Goal: Information Seeking & Learning: Get advice/opinions

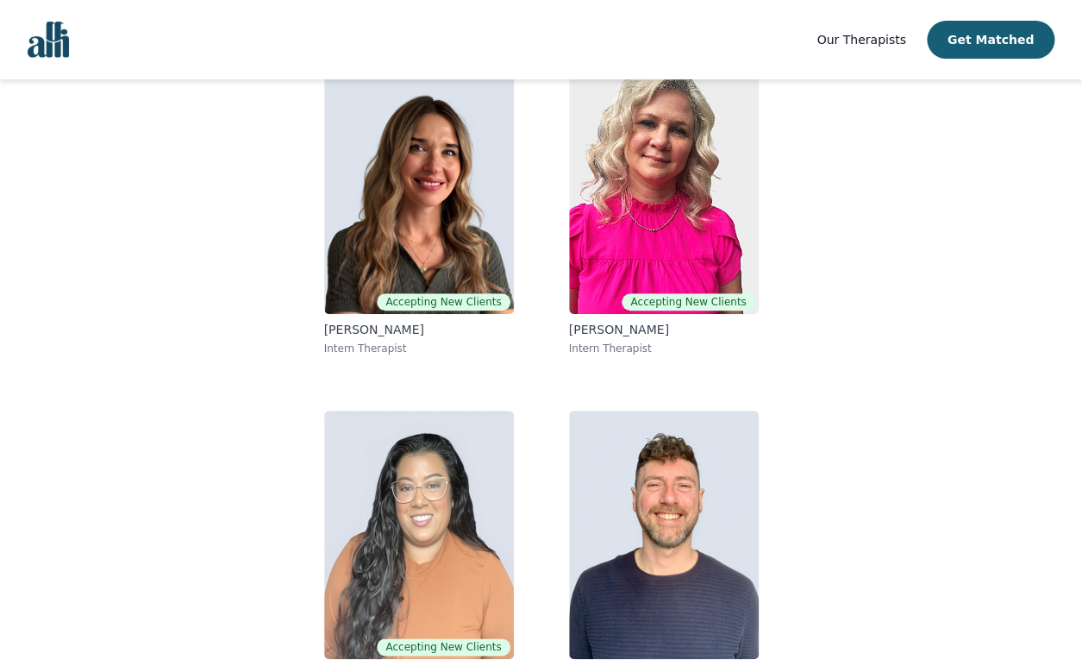
scroll to position [193, 0]
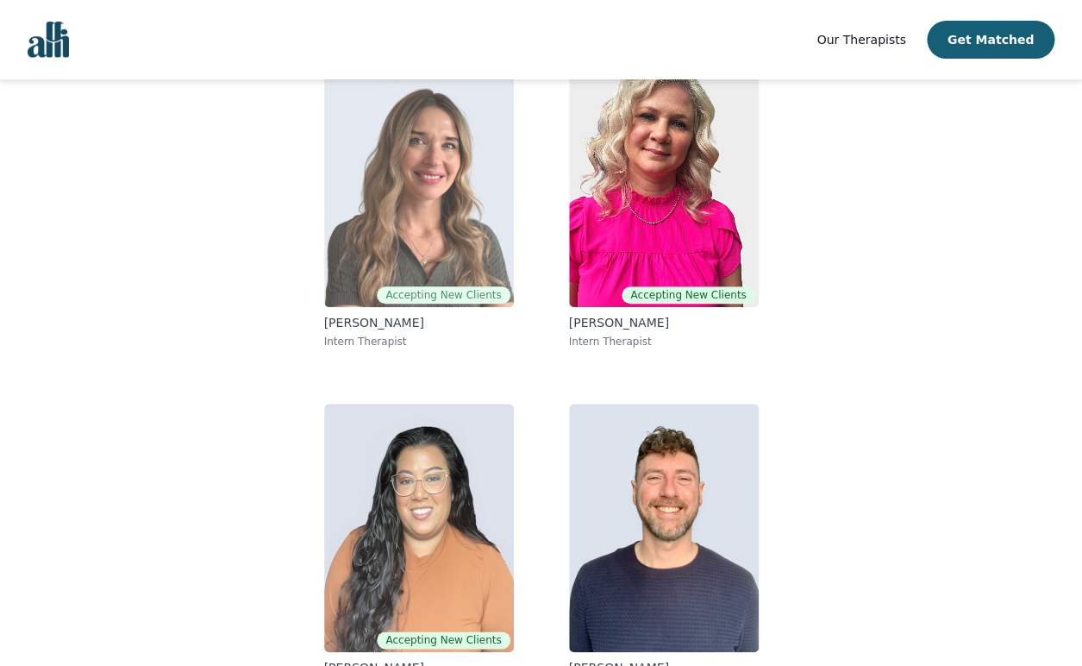
click at [378, 265] on img at bounding box center [419, 183] width 190 height 248
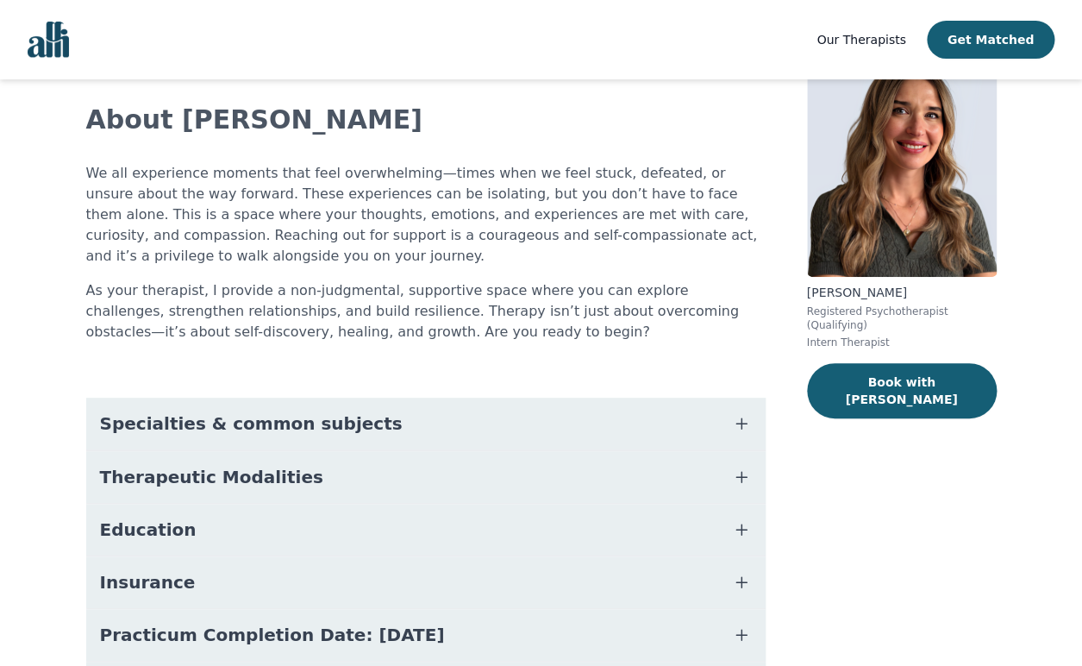
scroll to position [218, 0]
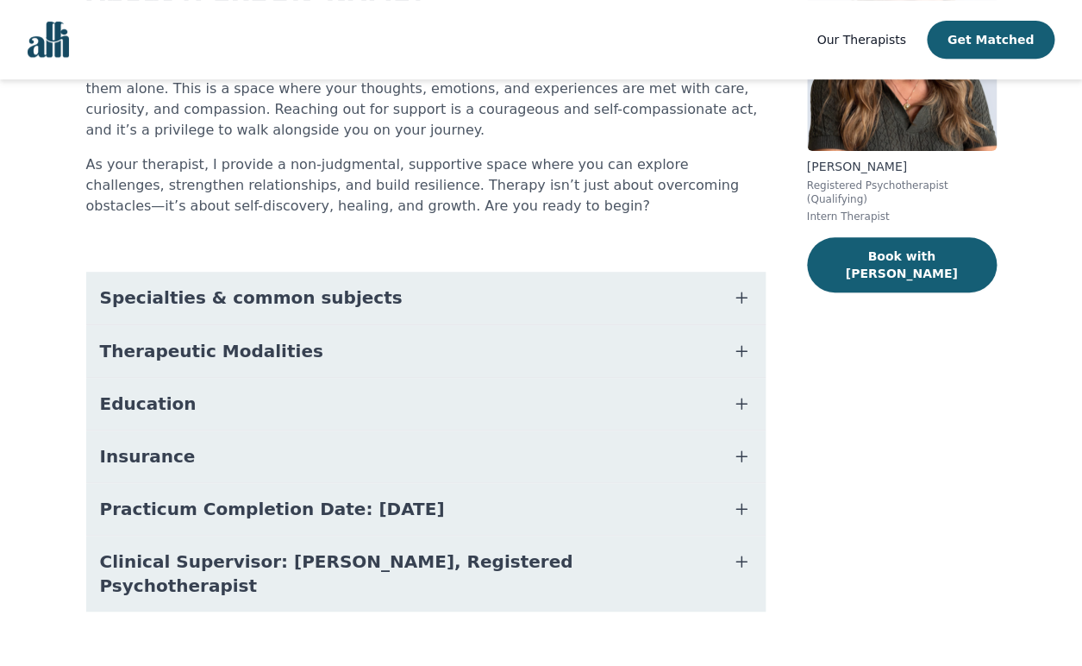
click at [402, 304] on button "Specialties & common subjects" at bounding box center [426, 298] width 680 height 52
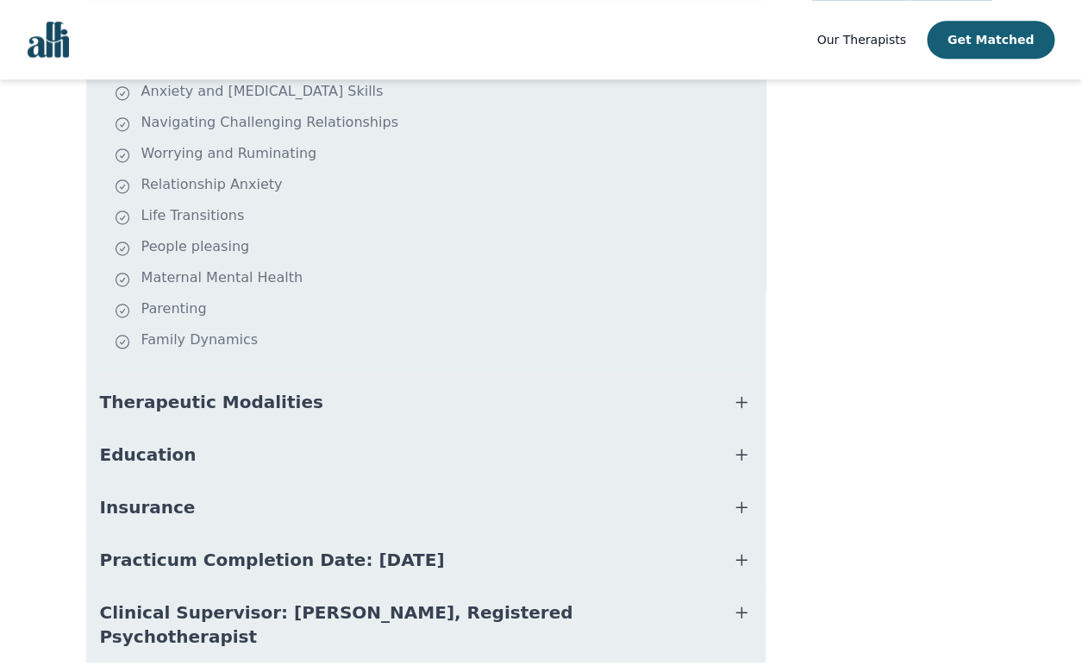
scroll to position [526, 0]
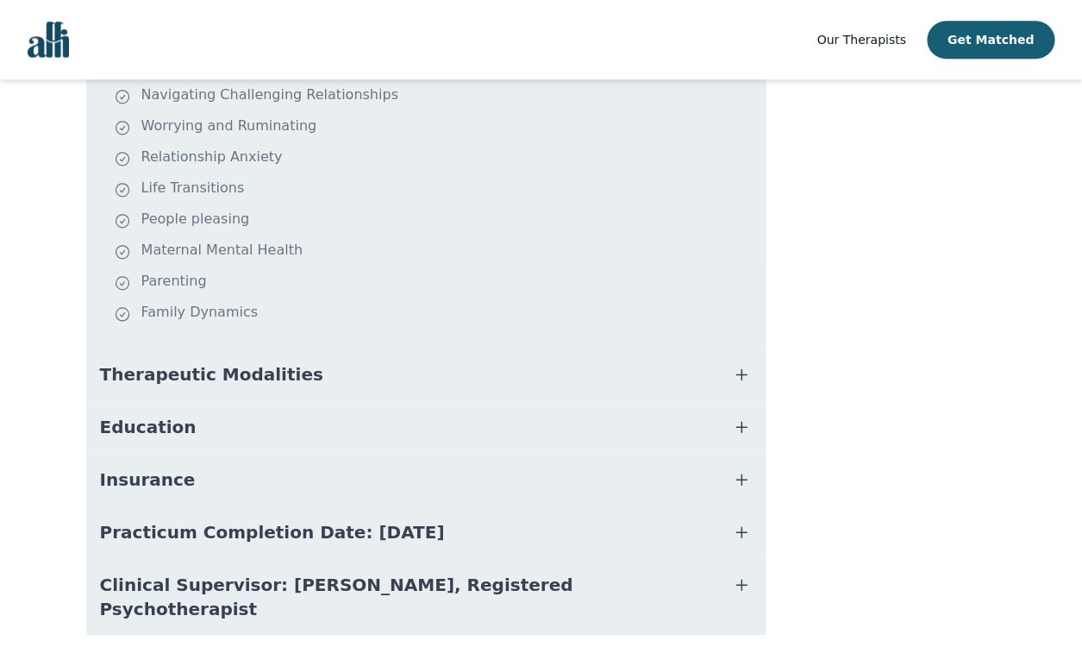
click at [374, 378] on button "Therapeutic Modalities" at bounding box center [426, 374] width 680 height 52
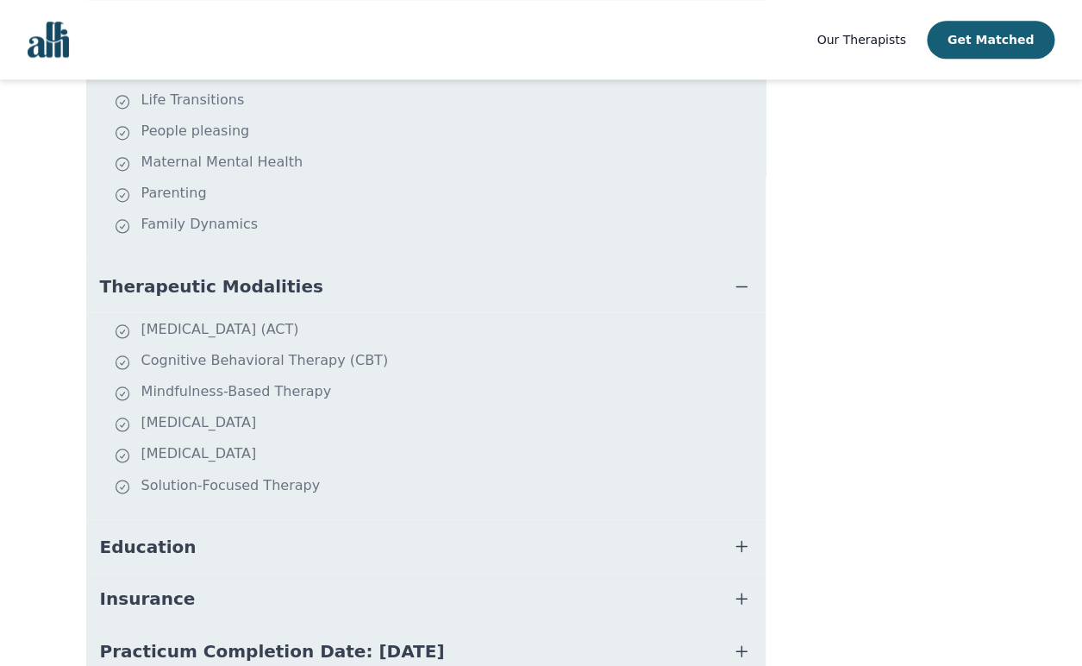
scroll to position [761, 0]
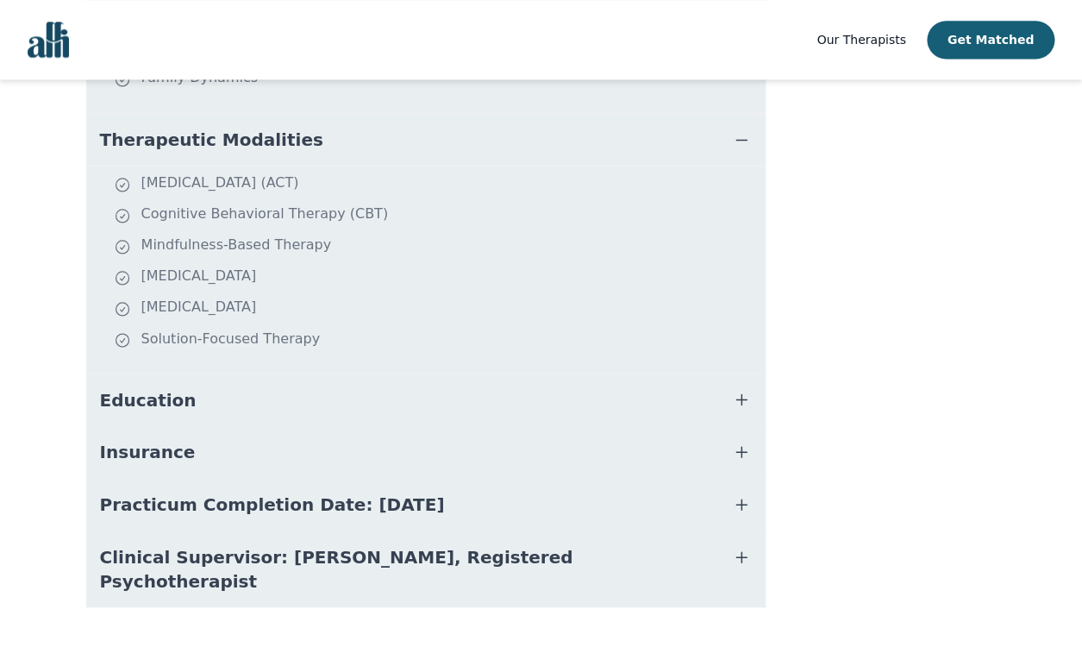
click at [383, 385] on button "Education" at bounding box center [426, 399] width 680 height 52
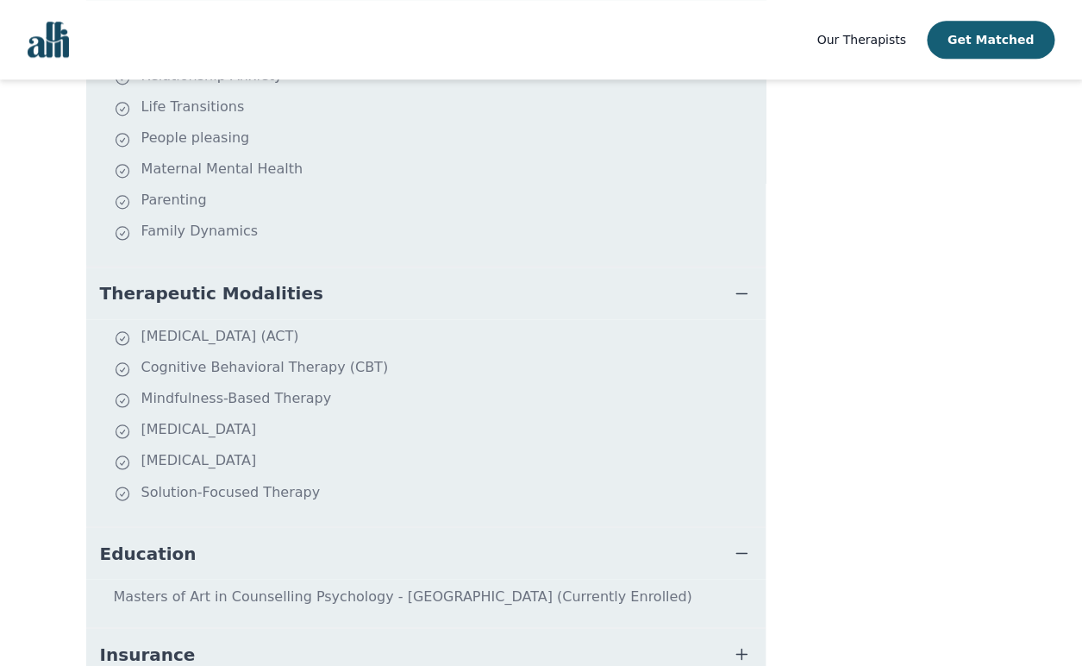
scroll to position [809, 0]
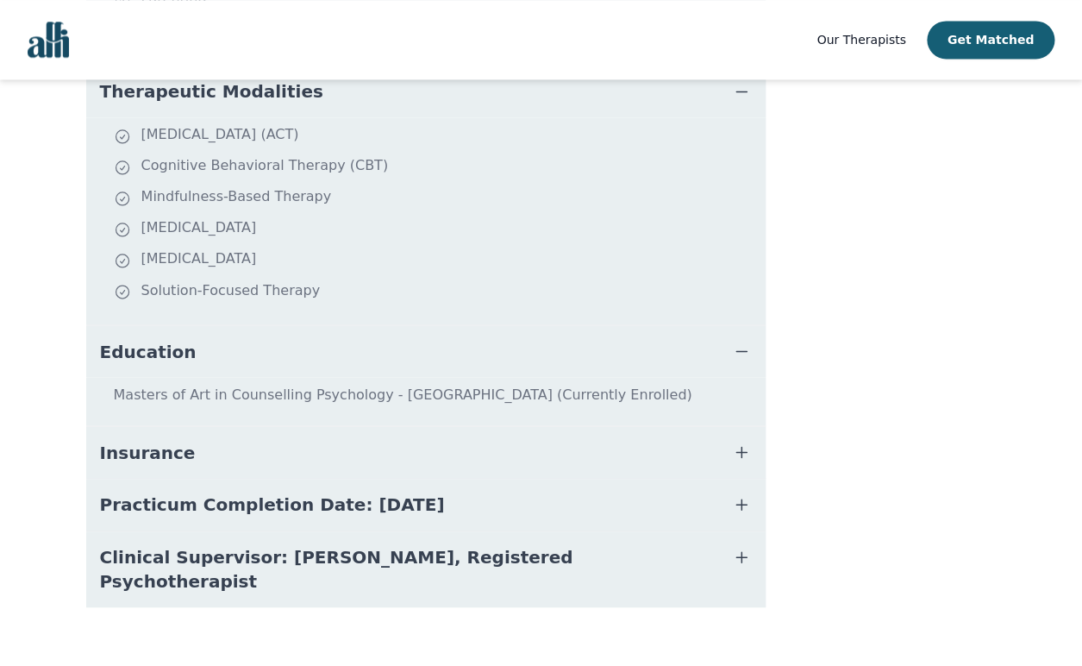
click at [241, 505] on span "Practicum Completion Date: 2025-12-19" at bounding box center [272, 504] width 345 height 24
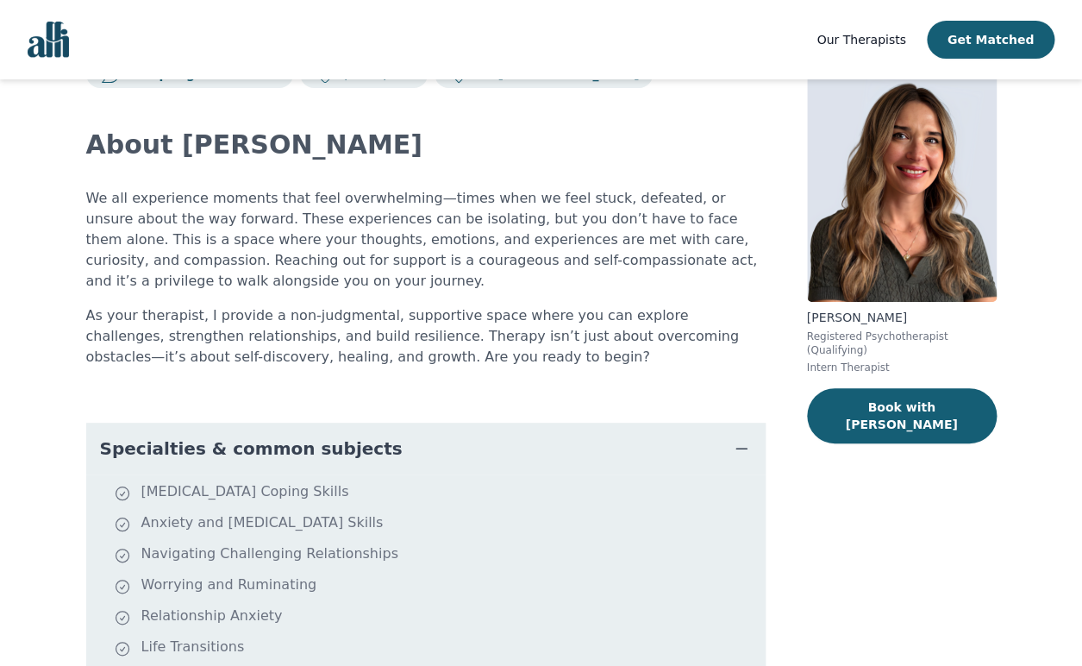
scroll to position [0, 0]
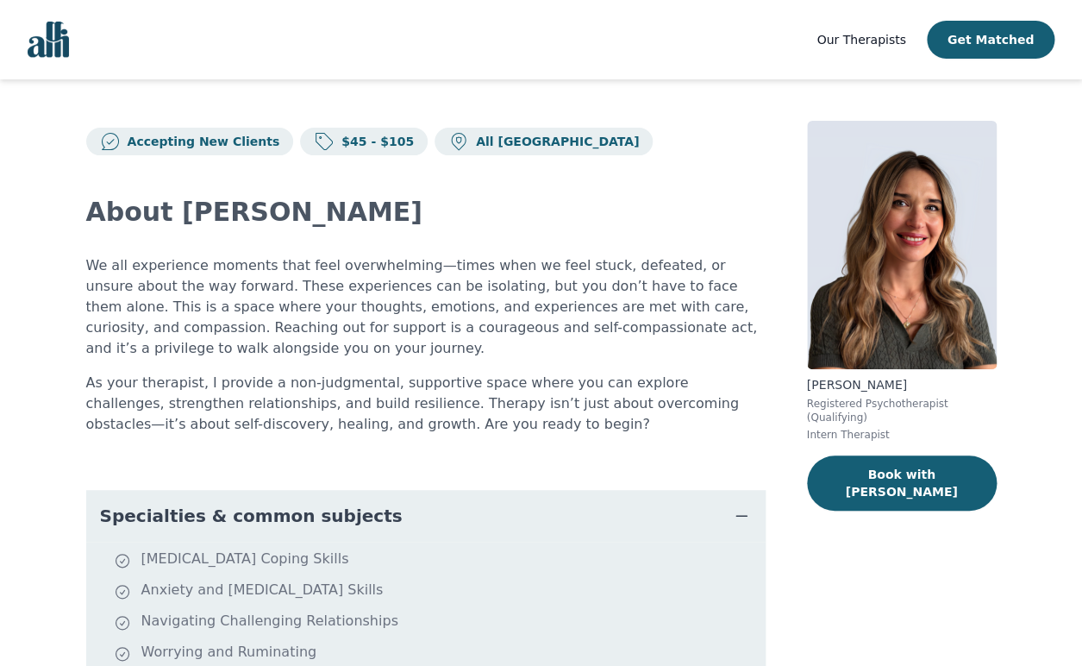
scroll to position [193, 0]
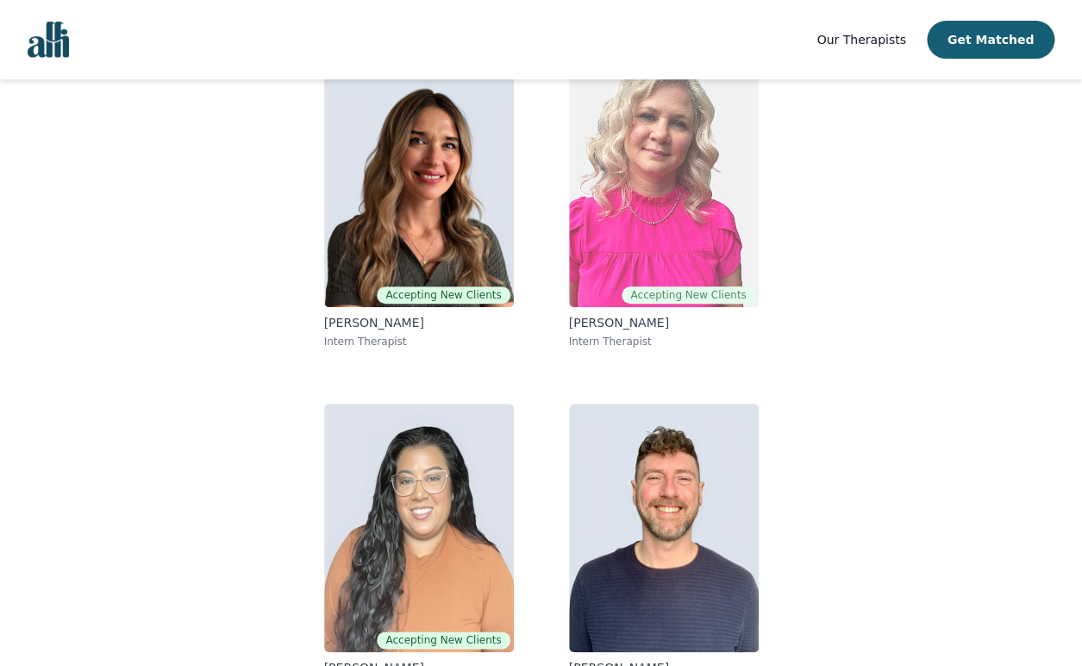
click at [653, 223] on img at bounding box center [664, 183] width 190 height 248
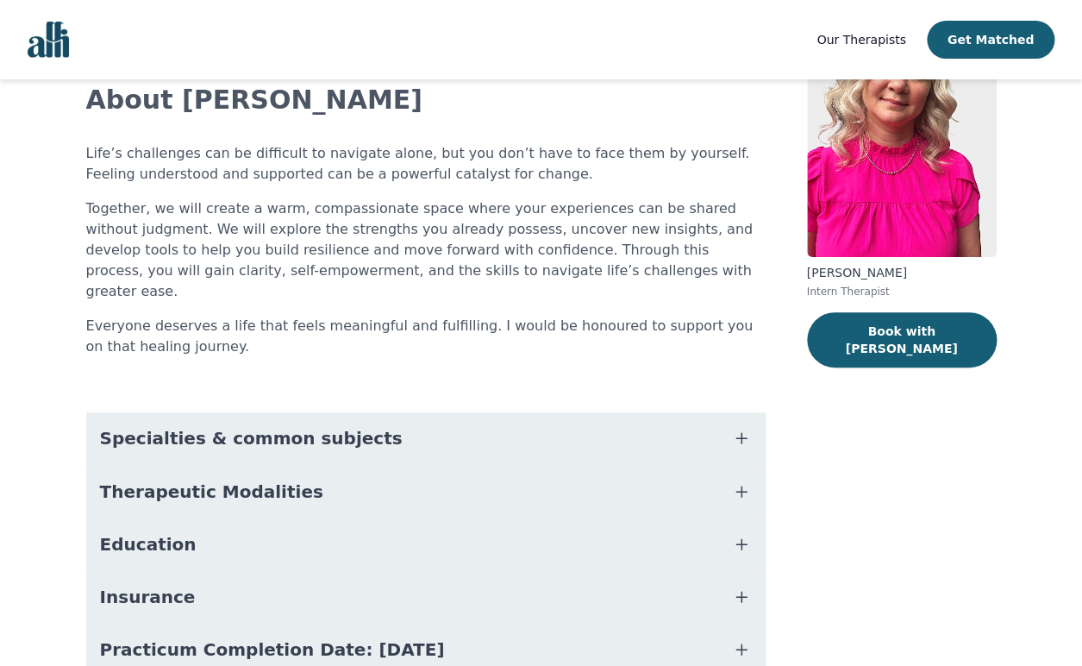
scroll to position [216, 0]
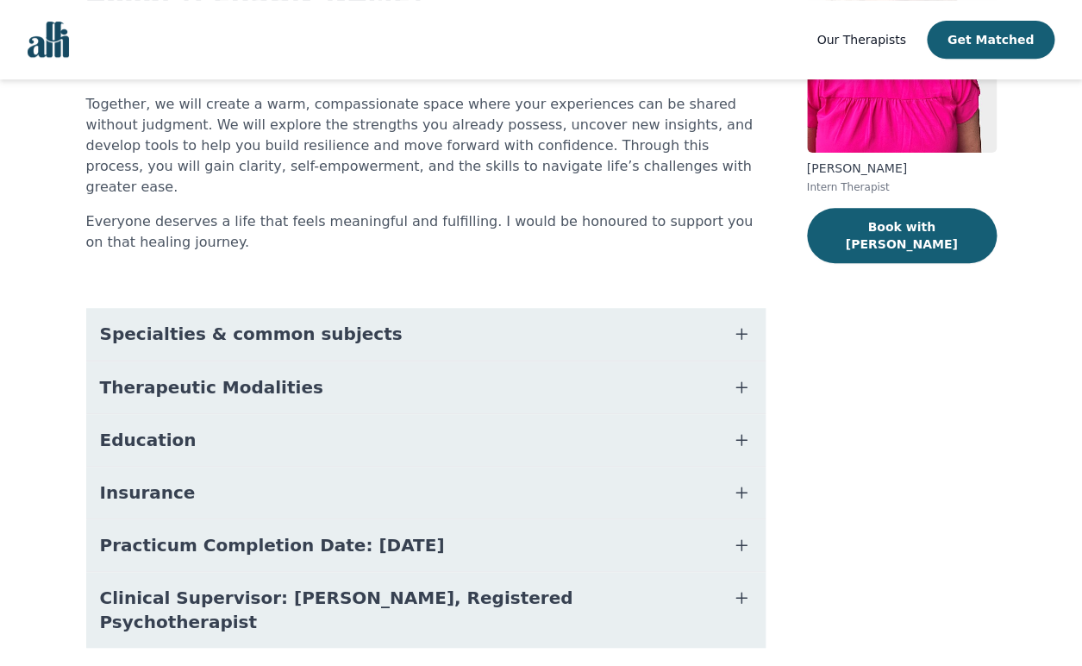
click at [367, 321] on button "Specialties & common subjects" at bounding box center [426, 334] width 680 height 52
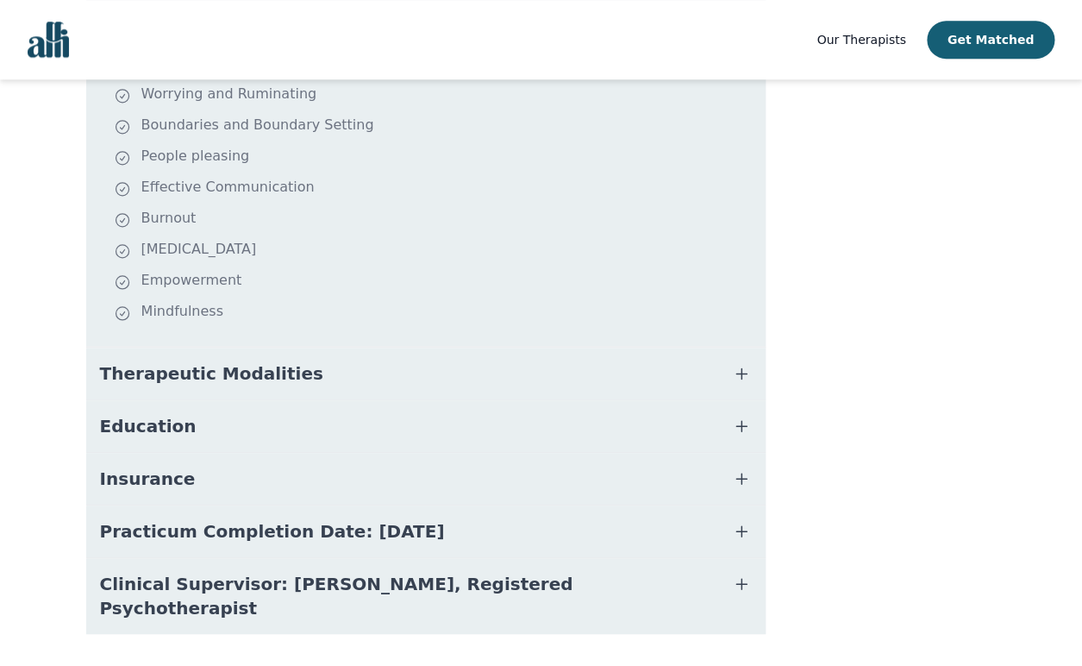
scroll to position [567, 0]
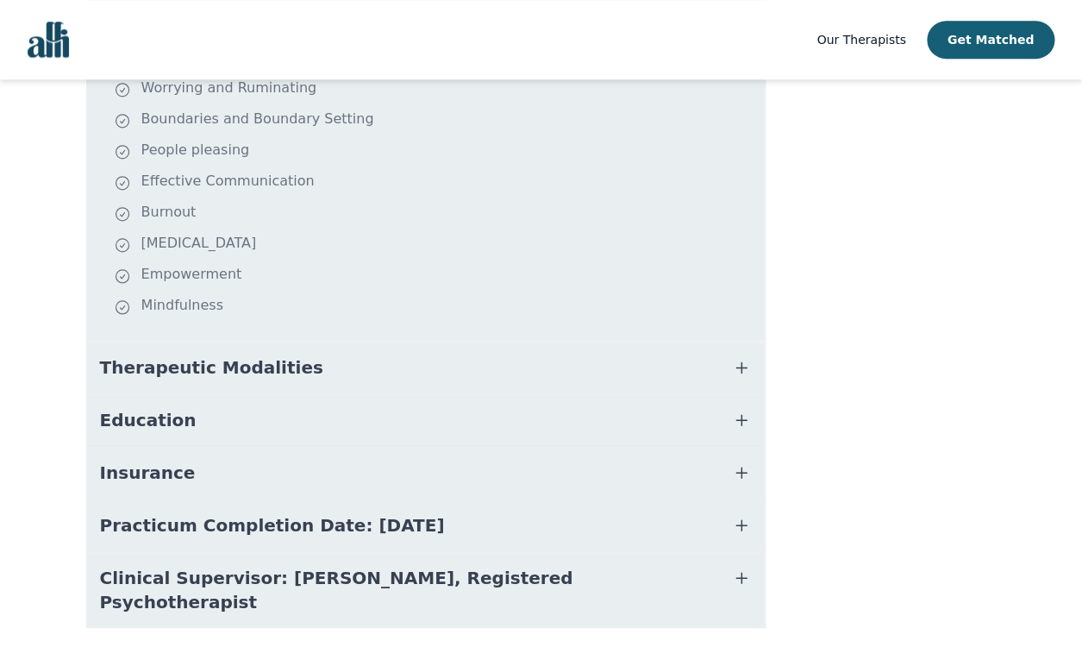
click at [465, 499] on button "Practicum Completion Date: 2025-12-19" at bounding box center [426, 525] width 680 height 52
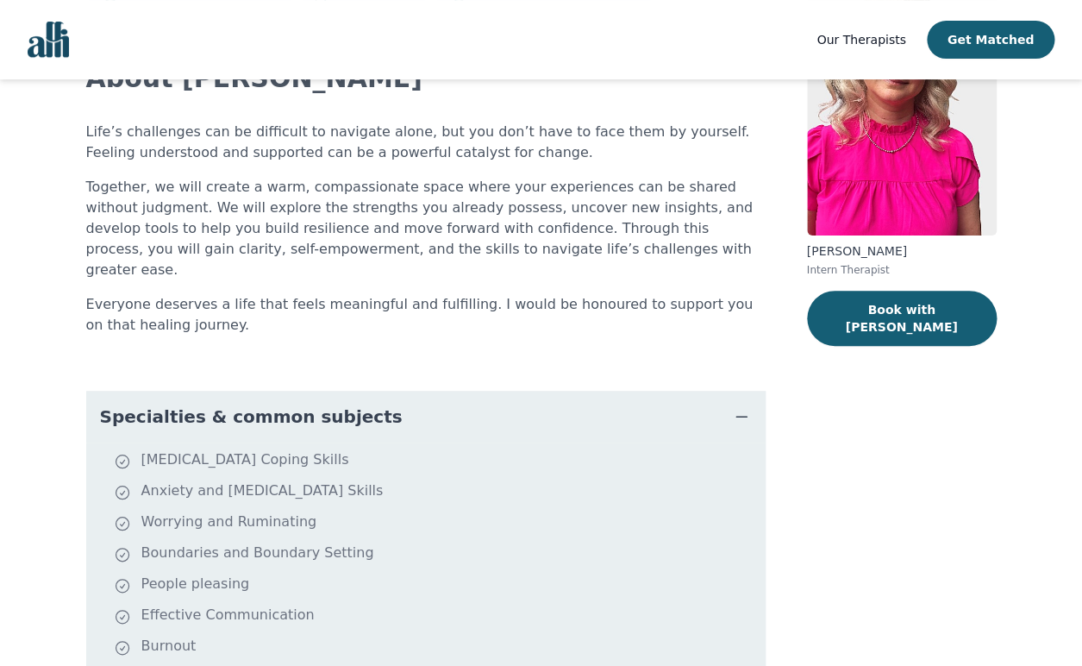
scroll to position [0, 0]
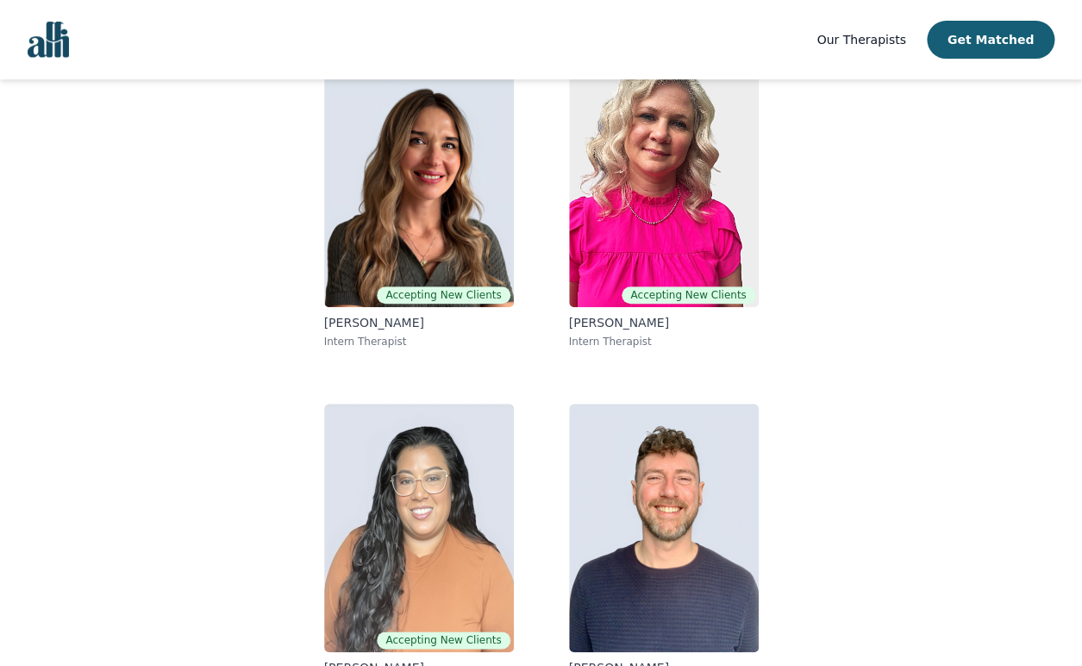
scroll to position [235, 0]
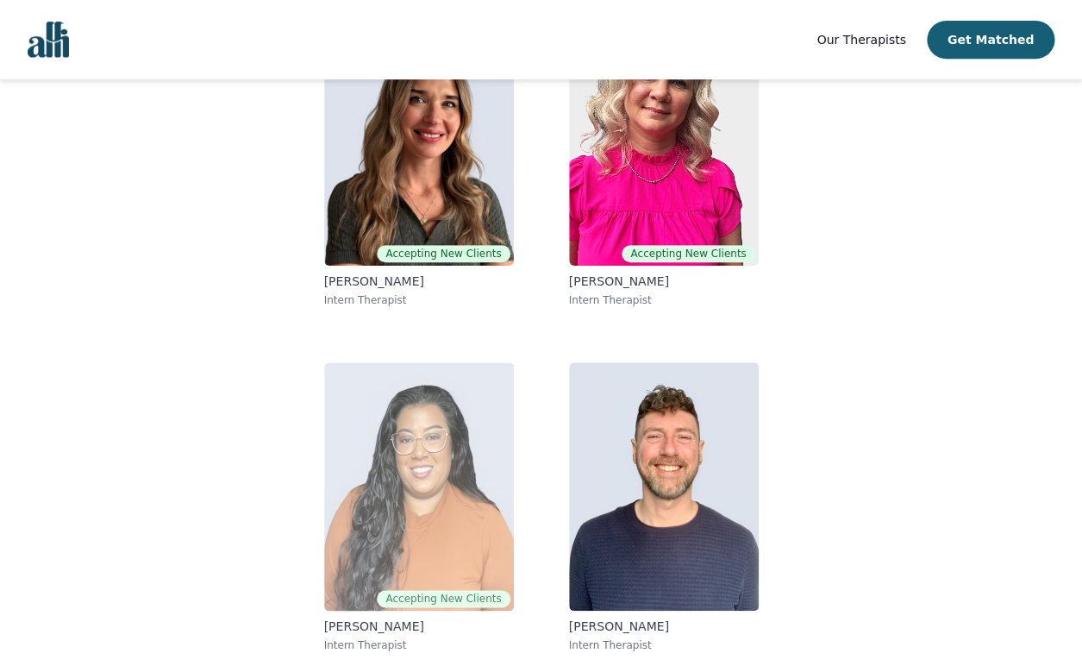
click at [379, 404] on img at bounding box center [419, 486] width 190 height 248
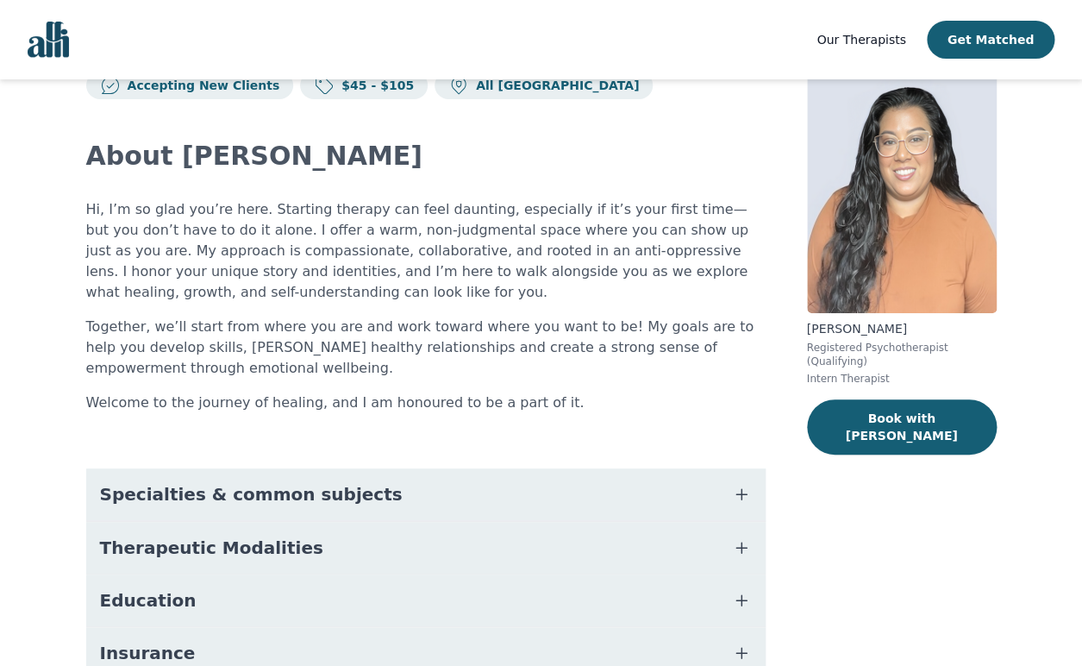
scroll to position [57, 0]
click at [393, 492] on button "Specialties & common subjects" at bounding box center [426, 493] width 680 height 52
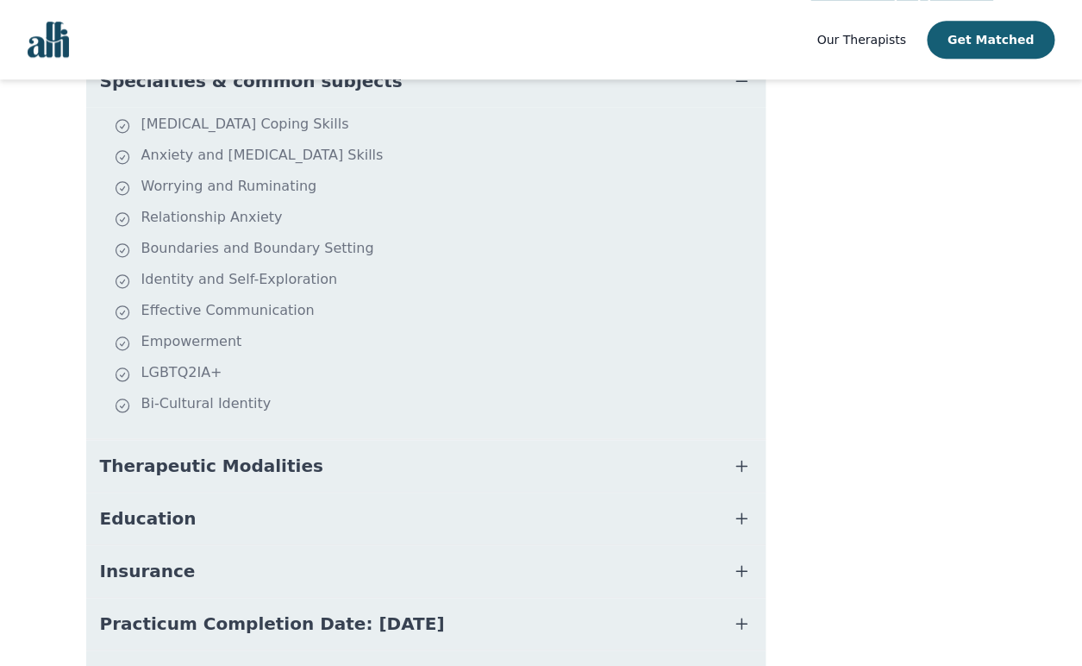
scroll to position [517, 0]
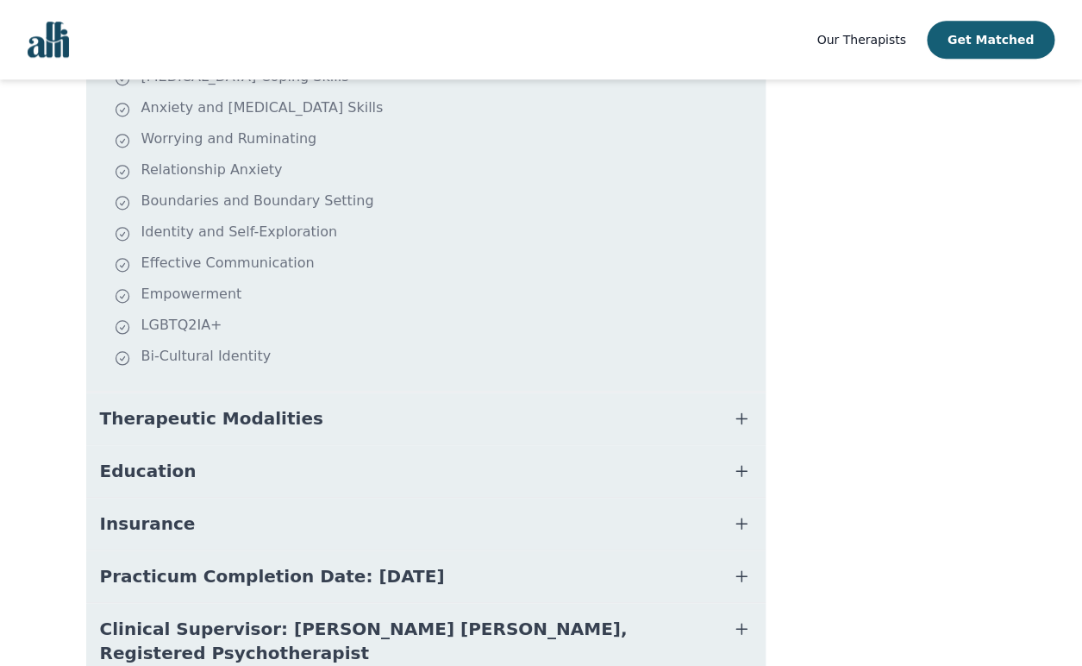
click at [393, 425] on button "Therapeutic Modalities" at bounding box center [426, 418] width 680 height 52
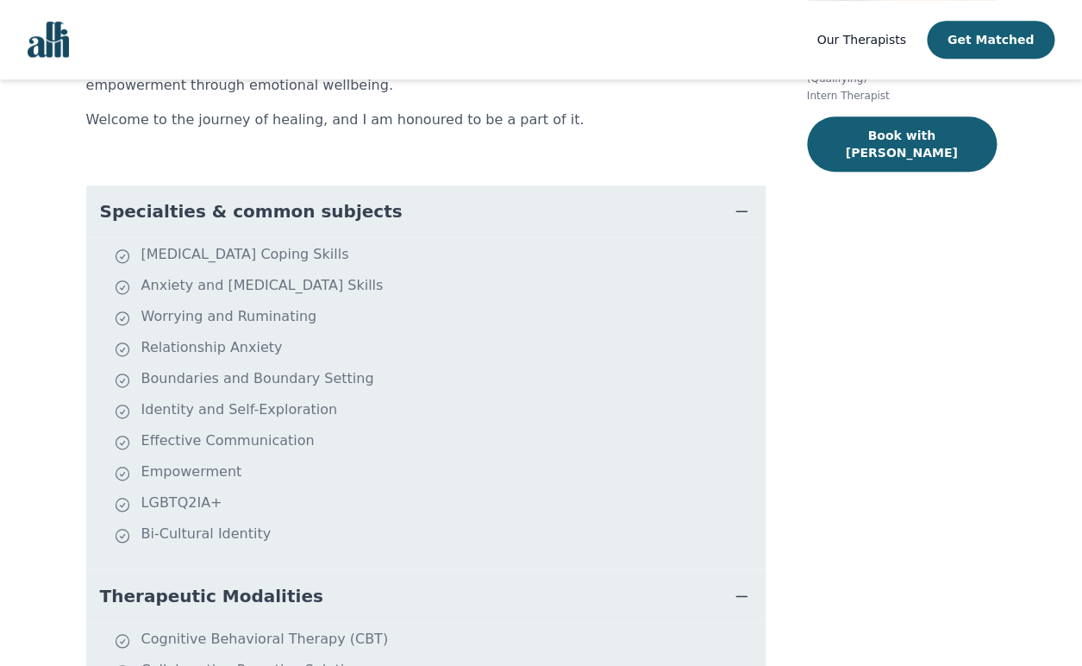
scroll to position [342, 0]
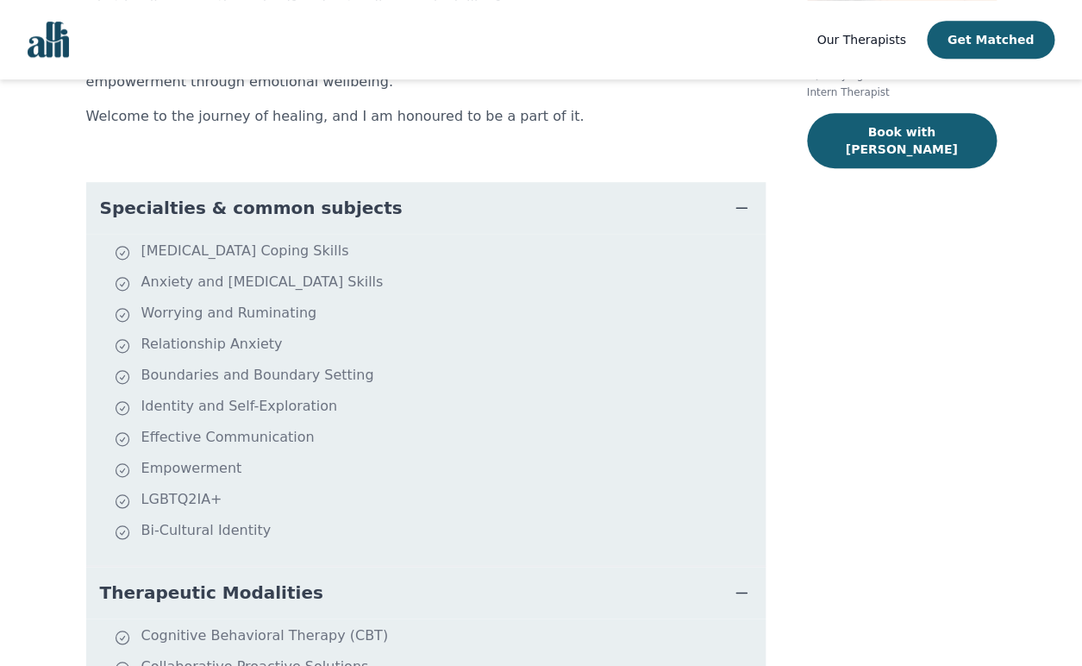
click at [44, 46] on img "Global" at bounding box center [48, 40] width 41 height 36
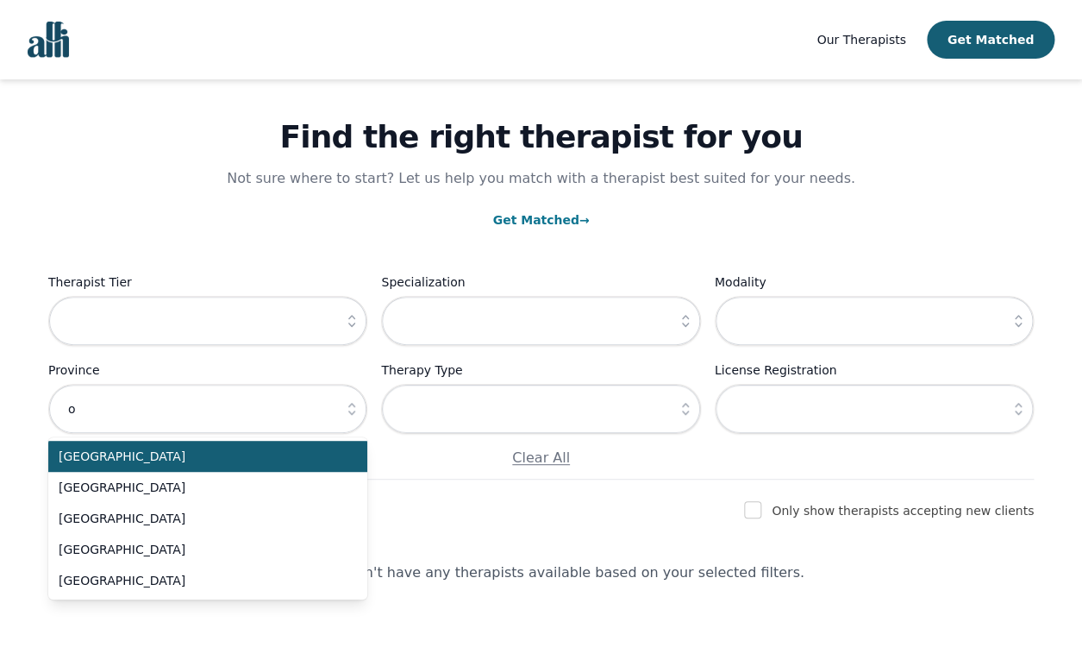
scroll to position [43, 0]
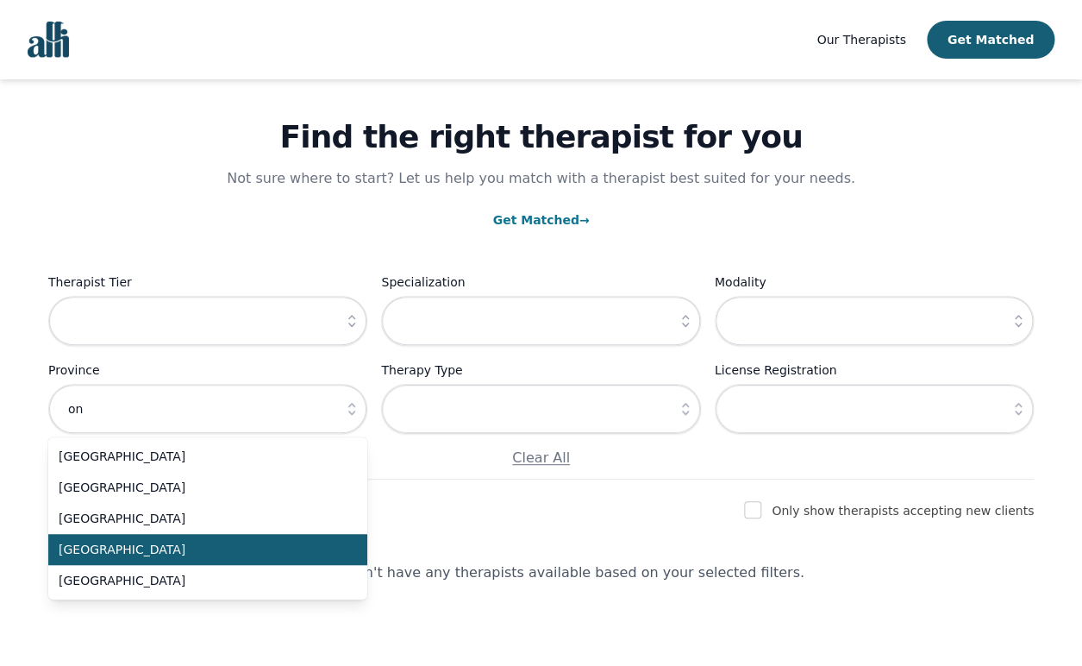
click at [128, 547] on span "[GEOGRAPHIC_DATA]" at bounding box center [198, 549] width 278 height 17
type input "[GEOGRAPHIC_DATA]"
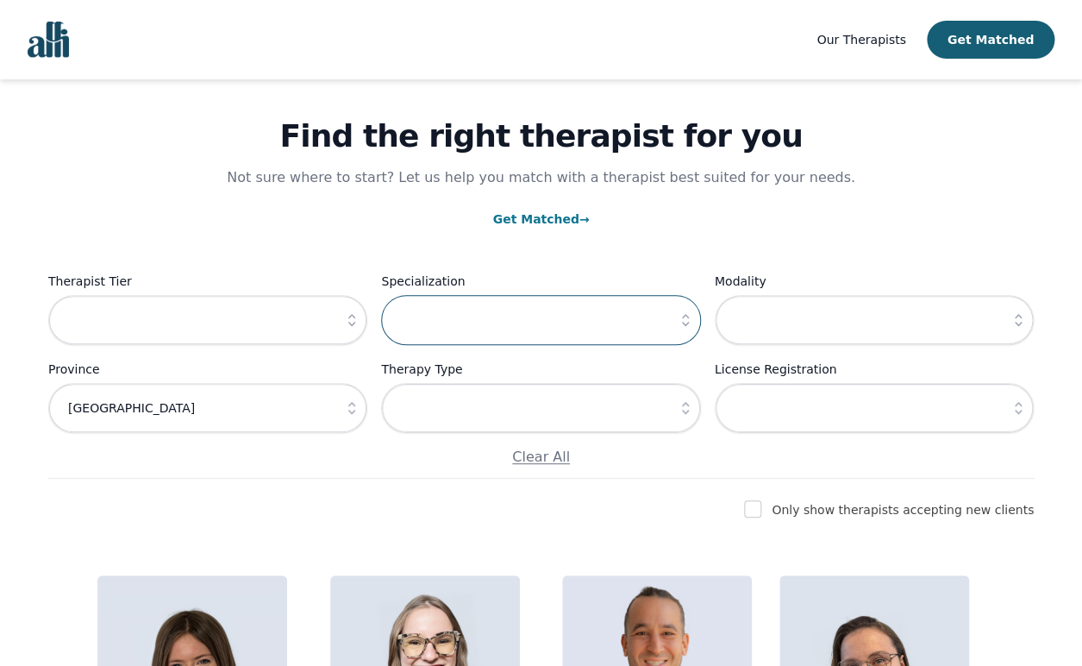
click at [634, 330] on input "text" at bounding box center [540, 320] width 319 height 50
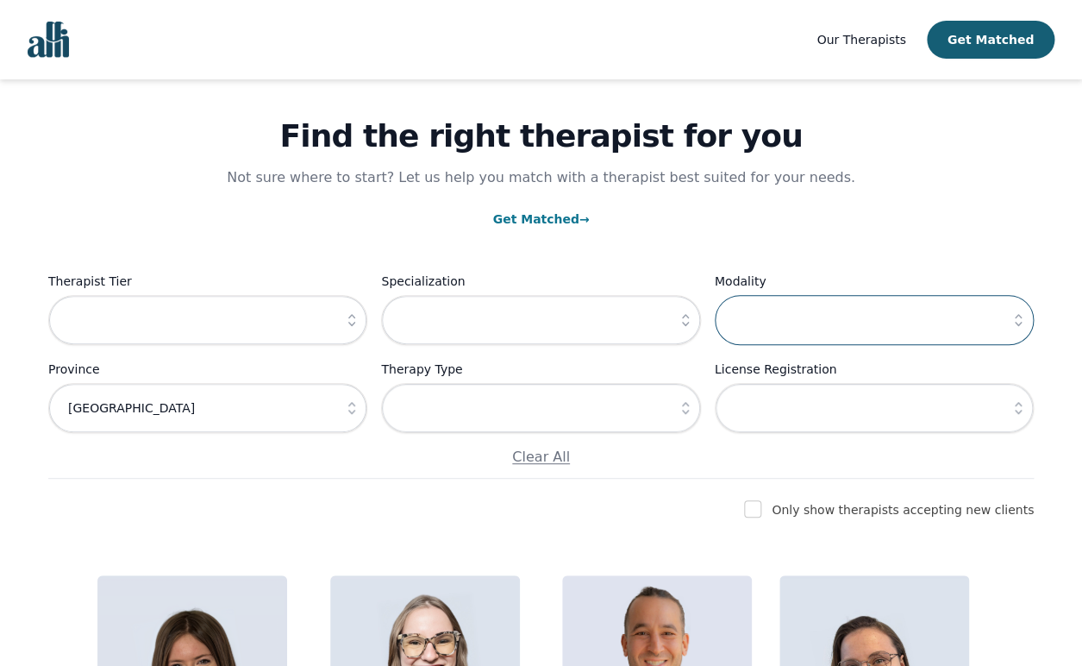
click at [787, 327] on input "text" at bounding box center [874, 320] width 319 height 50
click at [689, 323] on icon "button" at bounding box center [685, 319] width 17 height 17
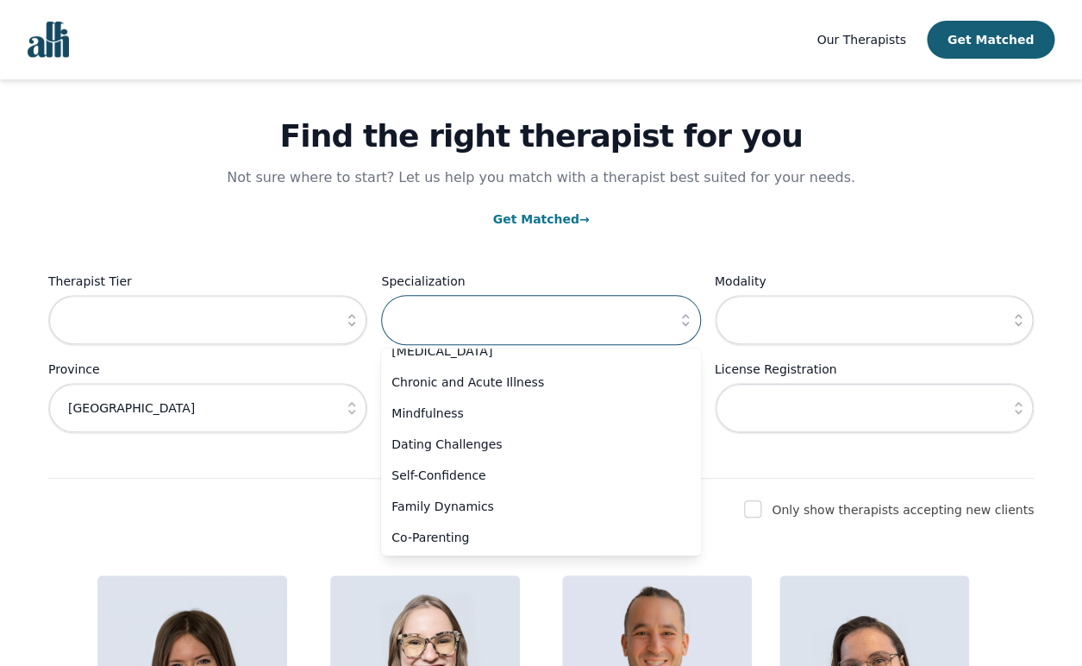
scroll to position [1166, 0]
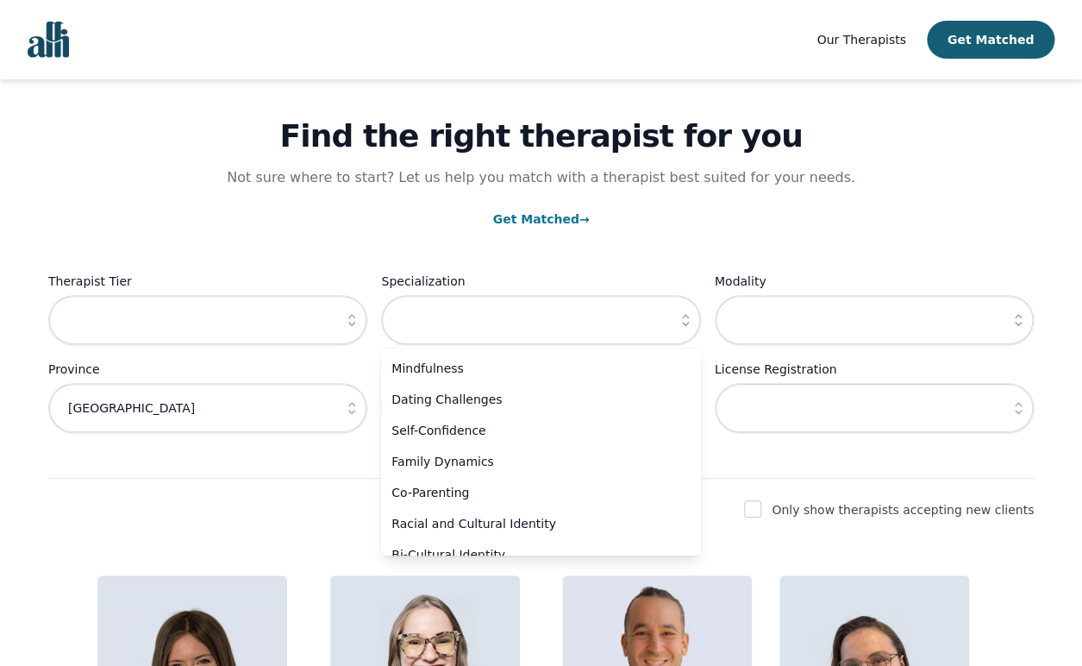
click at [161, 479] on div "Find the right therapist for you Not sure where to start? Let us help you match…" at bounding box center [541, 257] width 986 height 442
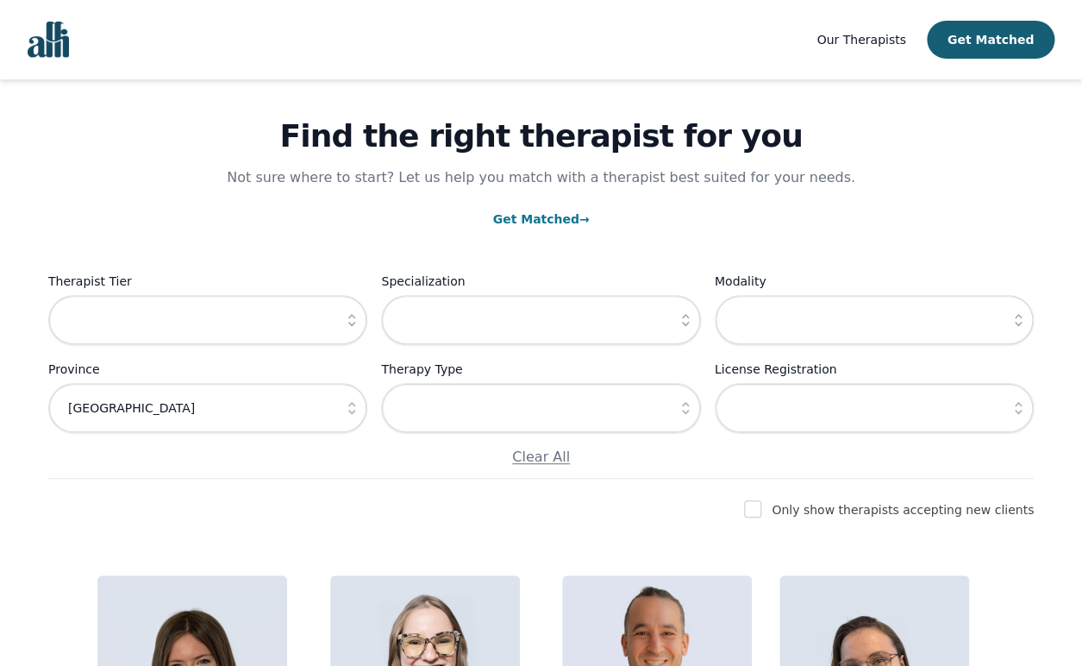
click at [376, 317] on div "Therapist Tier Specialization Modality Province Ontario Therapy Type License Re…" at bounding box center [541, 369] width 986 height 197
click at [333, 320] on input "text" at bounding box center [207, 320] width 319 height 50
click at [351, 322] on icon "button" at bounding box center [351, 319] width 17 height 17
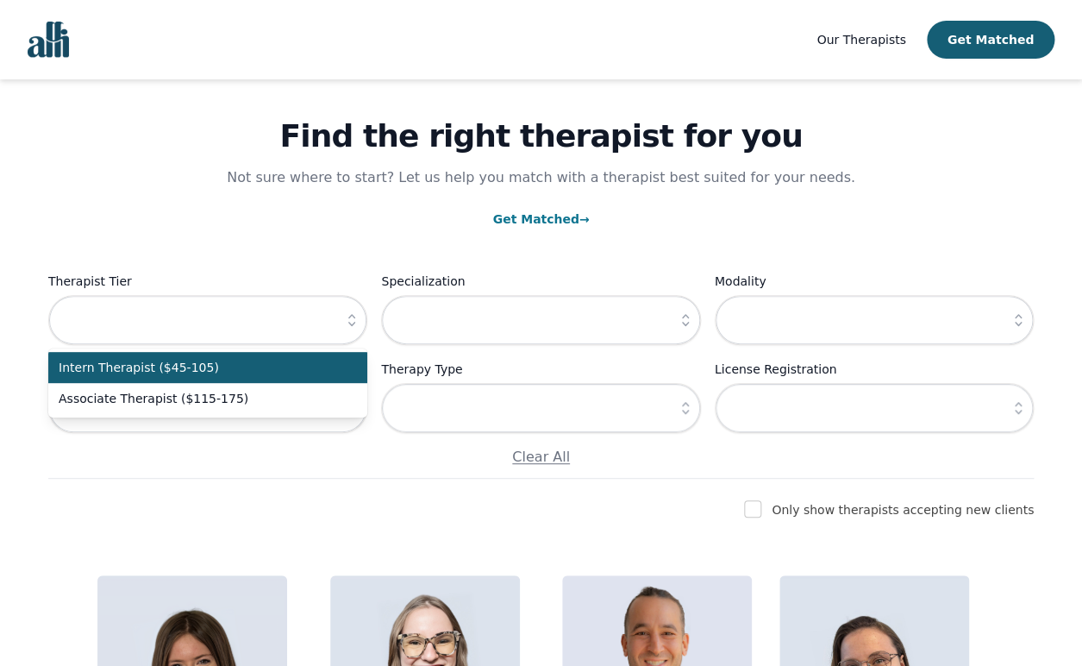
click at [218, 372] on span "Intern Therapist ($45-105)" at bounding box center [198, 367] width 278 height 17
type input "Intern Therapist ($45-105)"
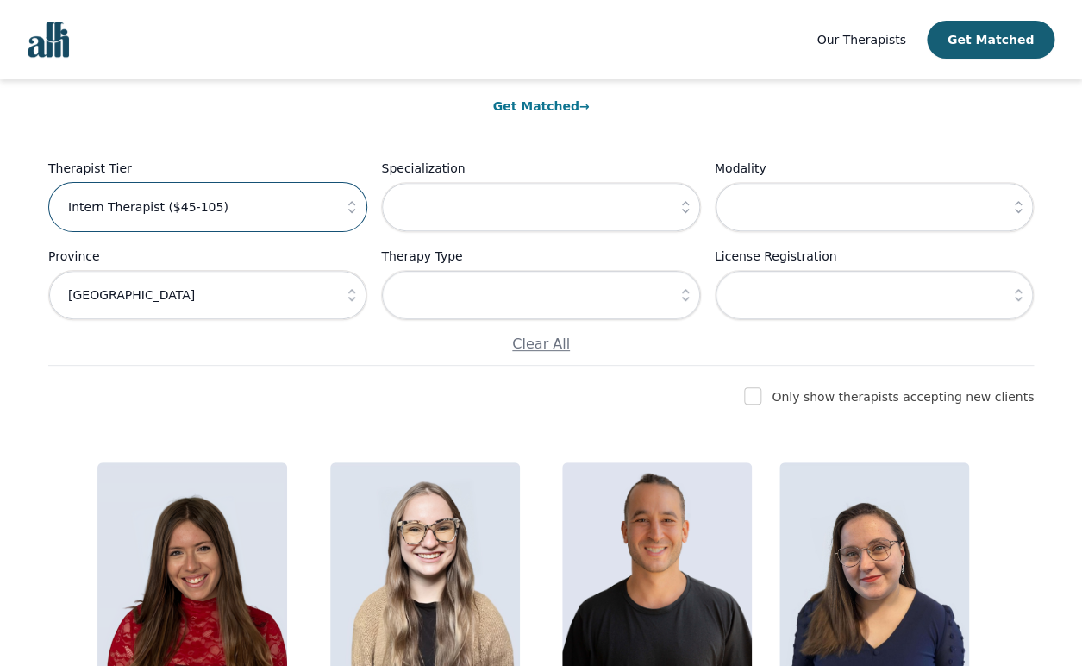
scroll to position [159, 0]
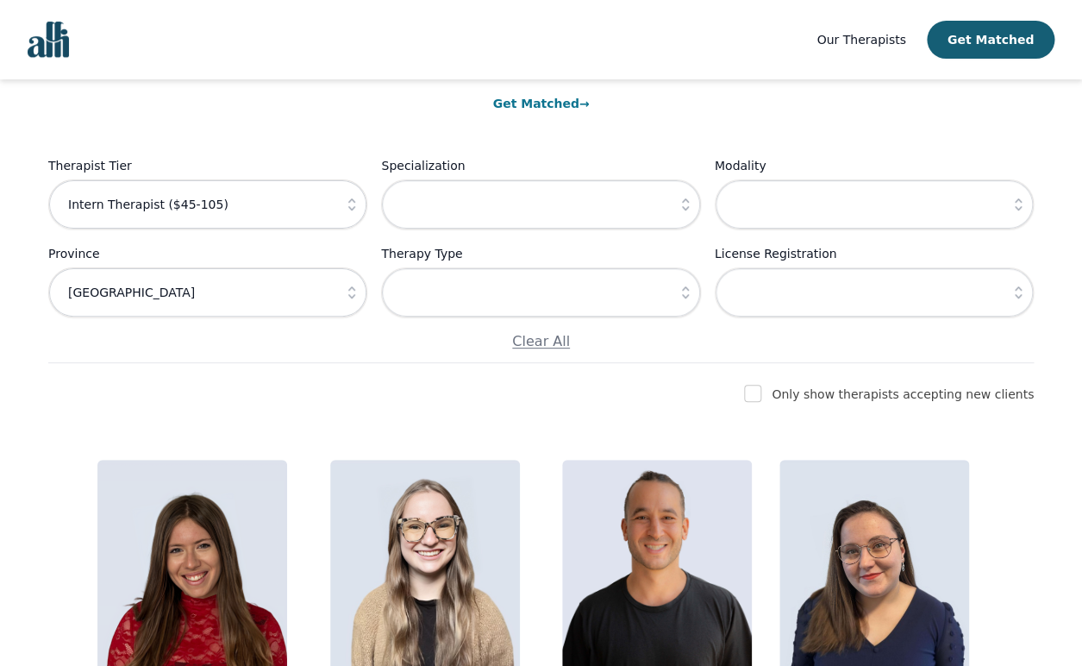
click at [1021, 300] on icon "button" at bounding box center [1018, 292] width 17 height 17
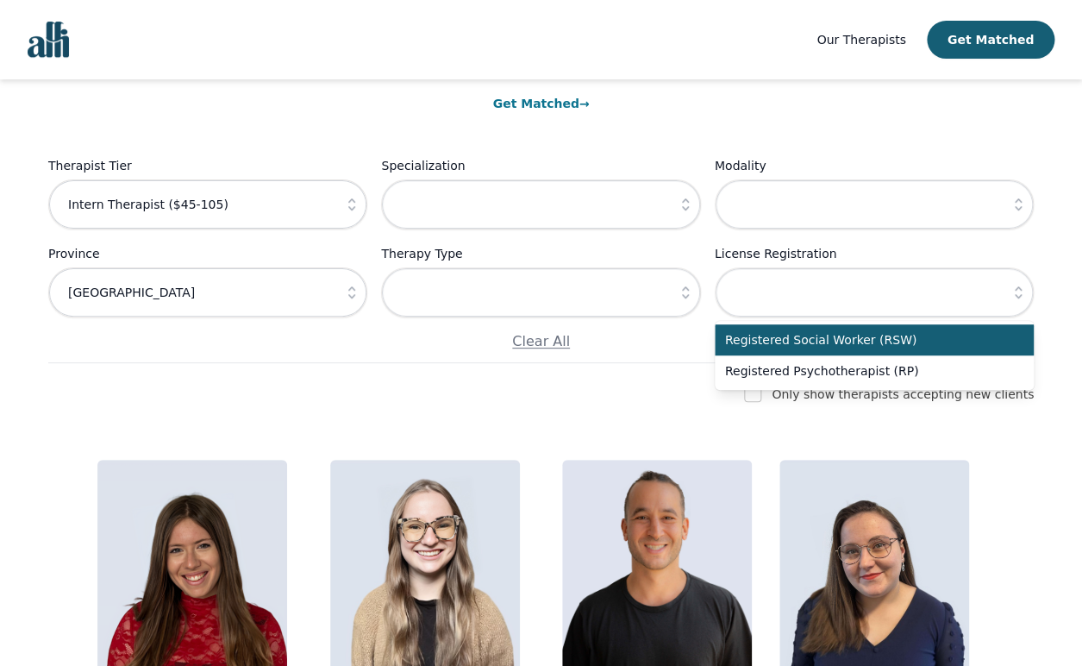
click at [1021, 300] on icon "button" at bounding box center [1018, 292] width 17 height 17
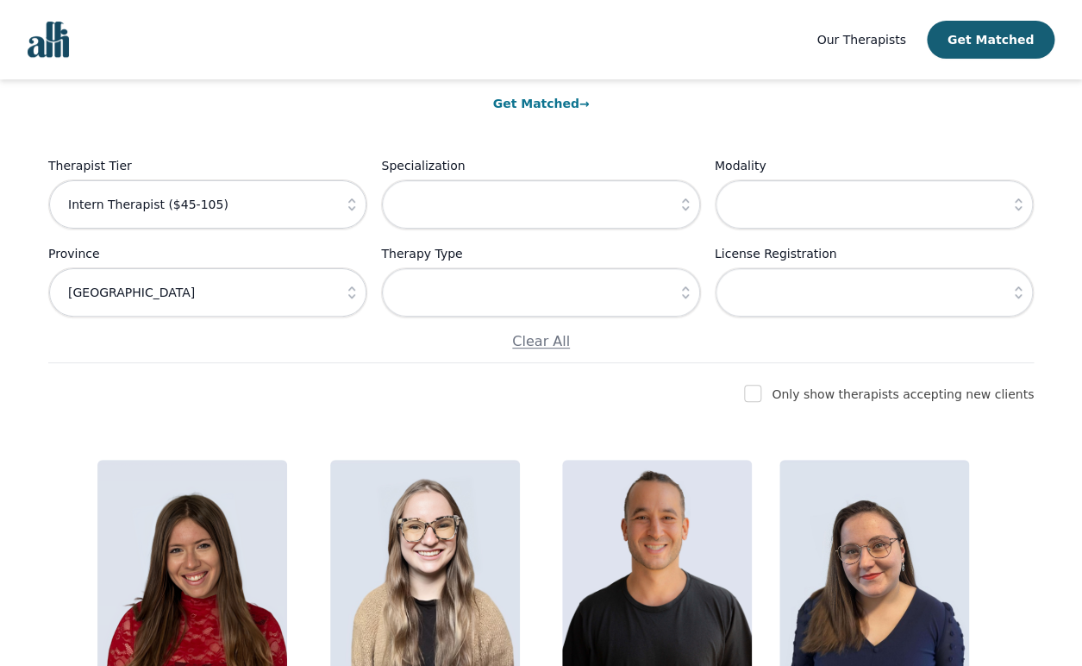
click at [1019, 202] on icon "button" at bounding box center [1018, 204] width 17 height 17
